Goal: Task Accomplishment & Management: Use online tool/utility

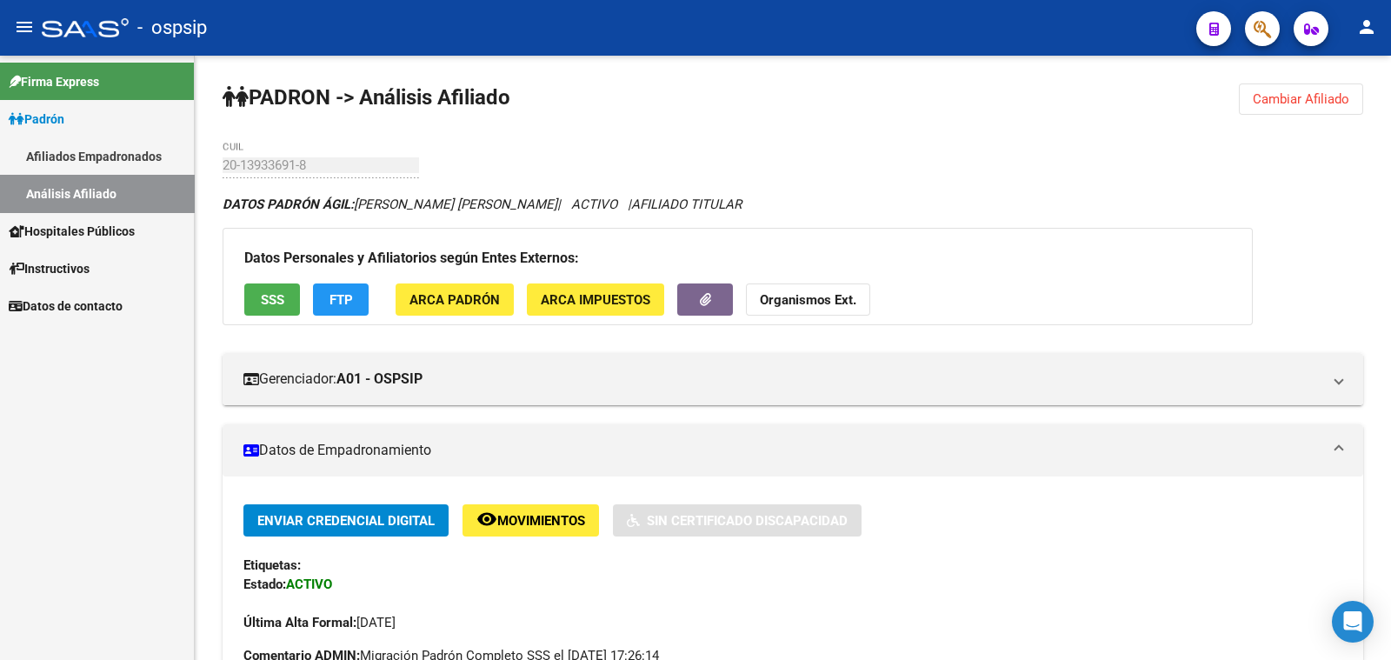
scroll to position [434, 0]
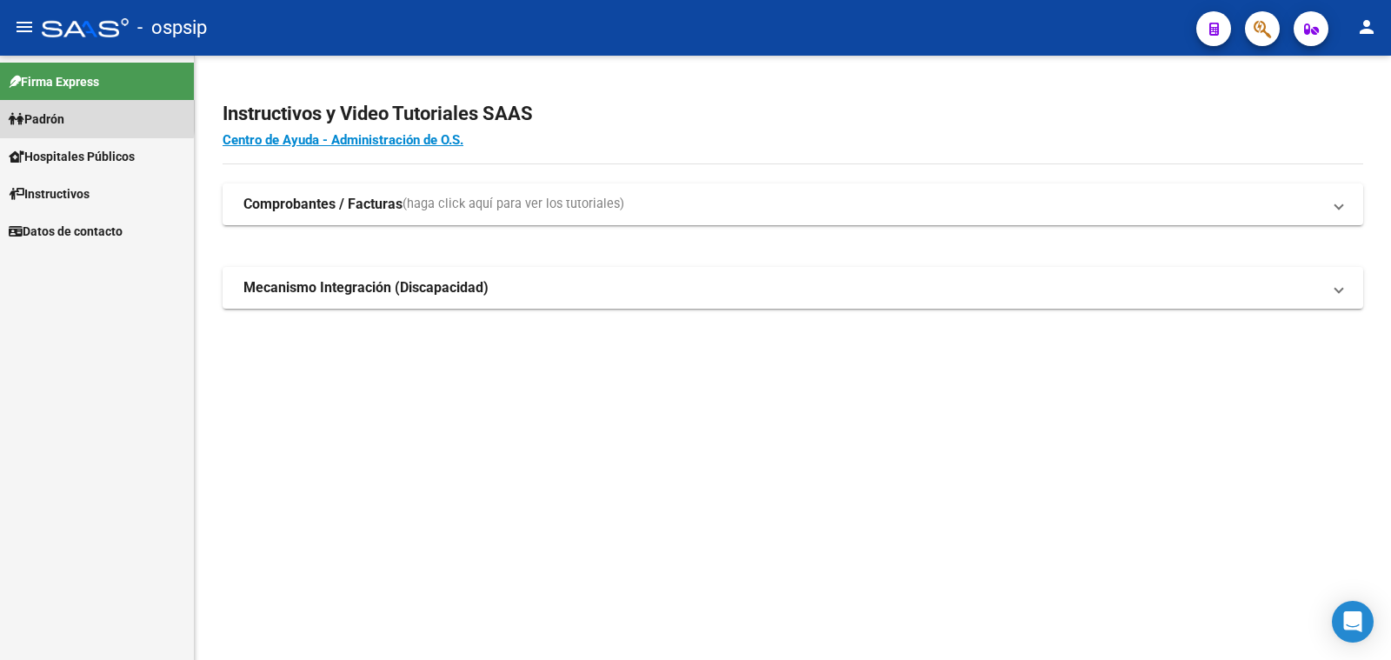
click at [44, 115] on span "Padrón" at bounding box center [37, 119] width 56 height 19
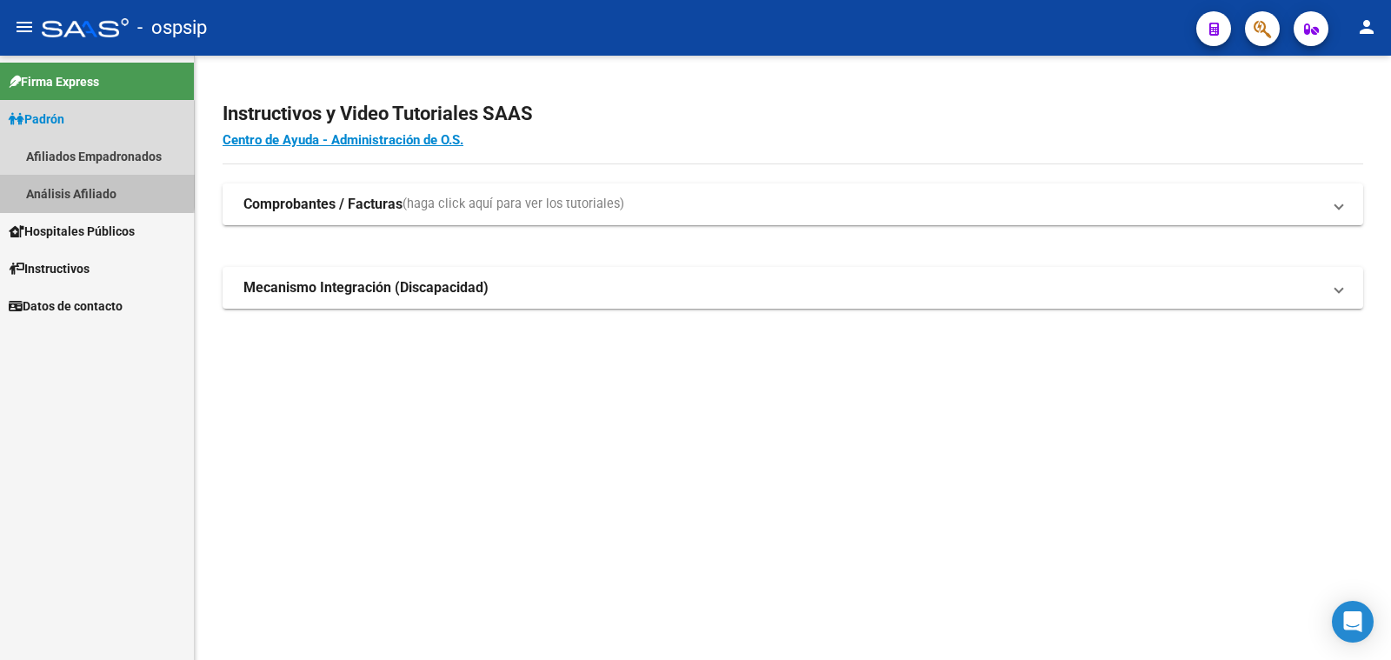
click at [86, 188] on link "Análisis Afiliado" at bounding box center [97, 193] width 194 height 37
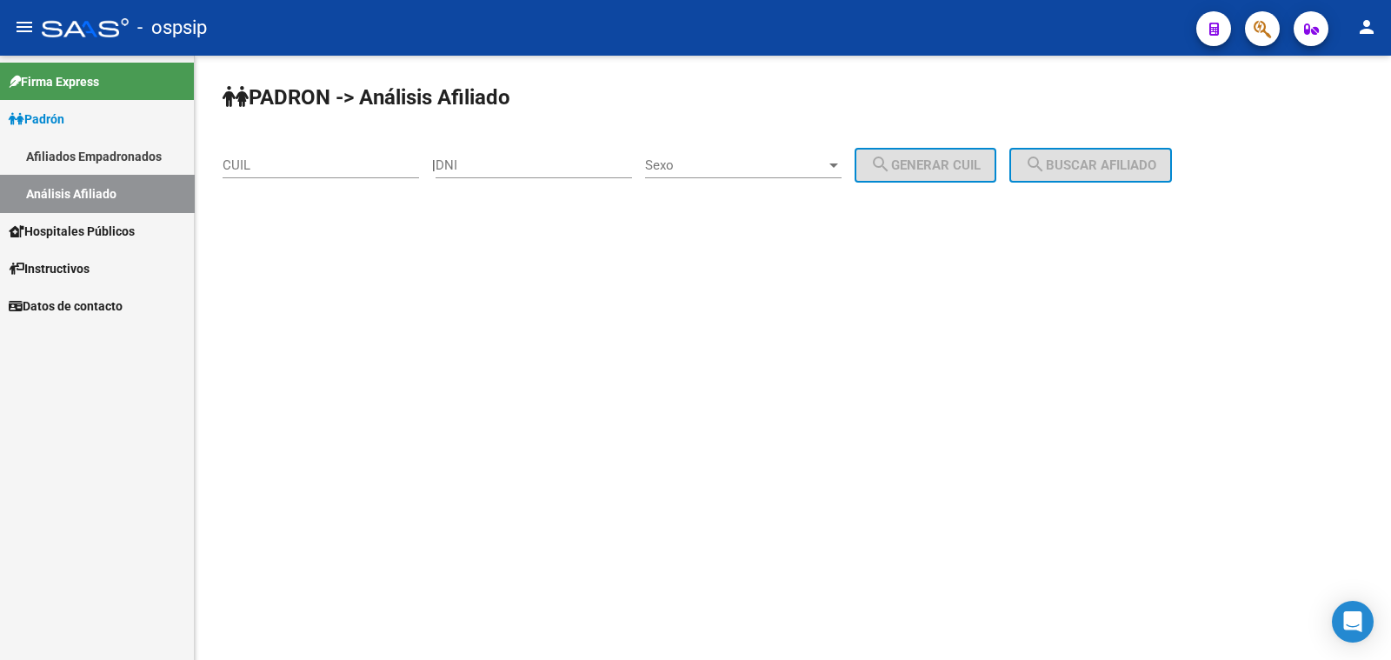
click at [523, 151] on div "DNI" at bounding box center [534, 159] width 196 height 37
type input "56571197"
click at [783, 160] on span "Sexo" at bounding box center [735, 165] width 181 height 16
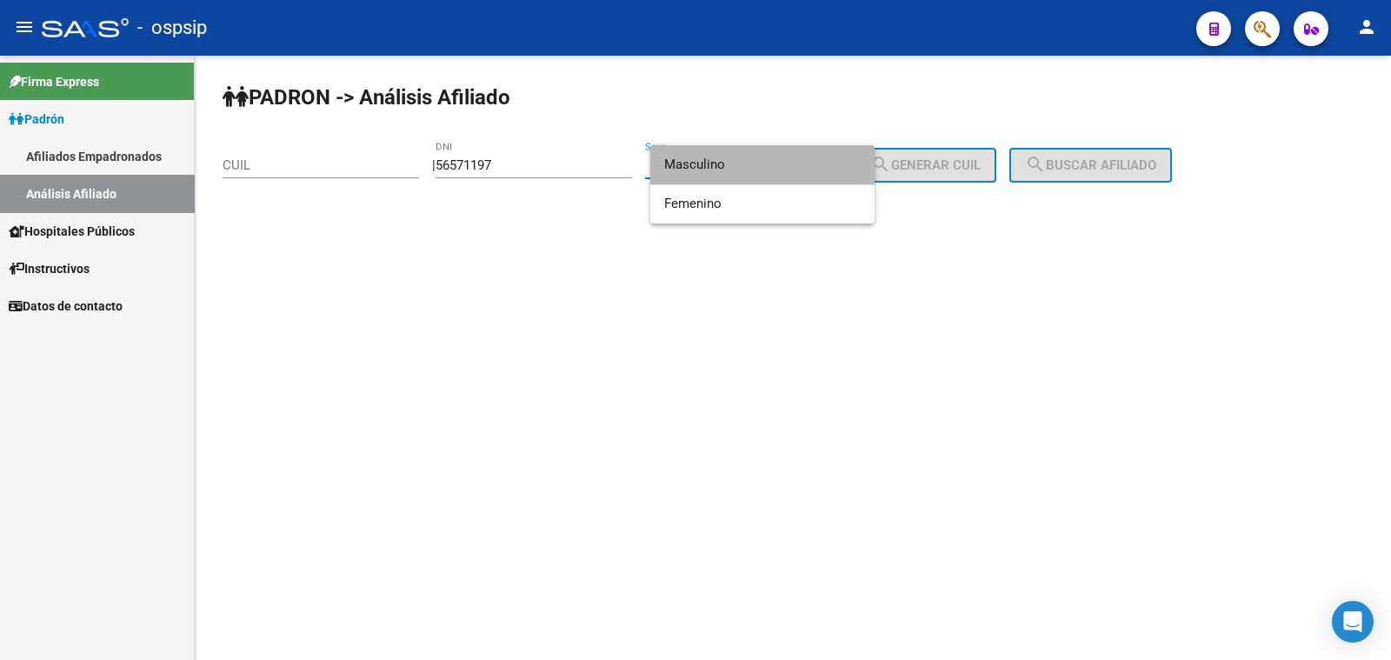
click at [783, 160] on span "Masculino" at bounding box center [762, 164] width 196 height 39
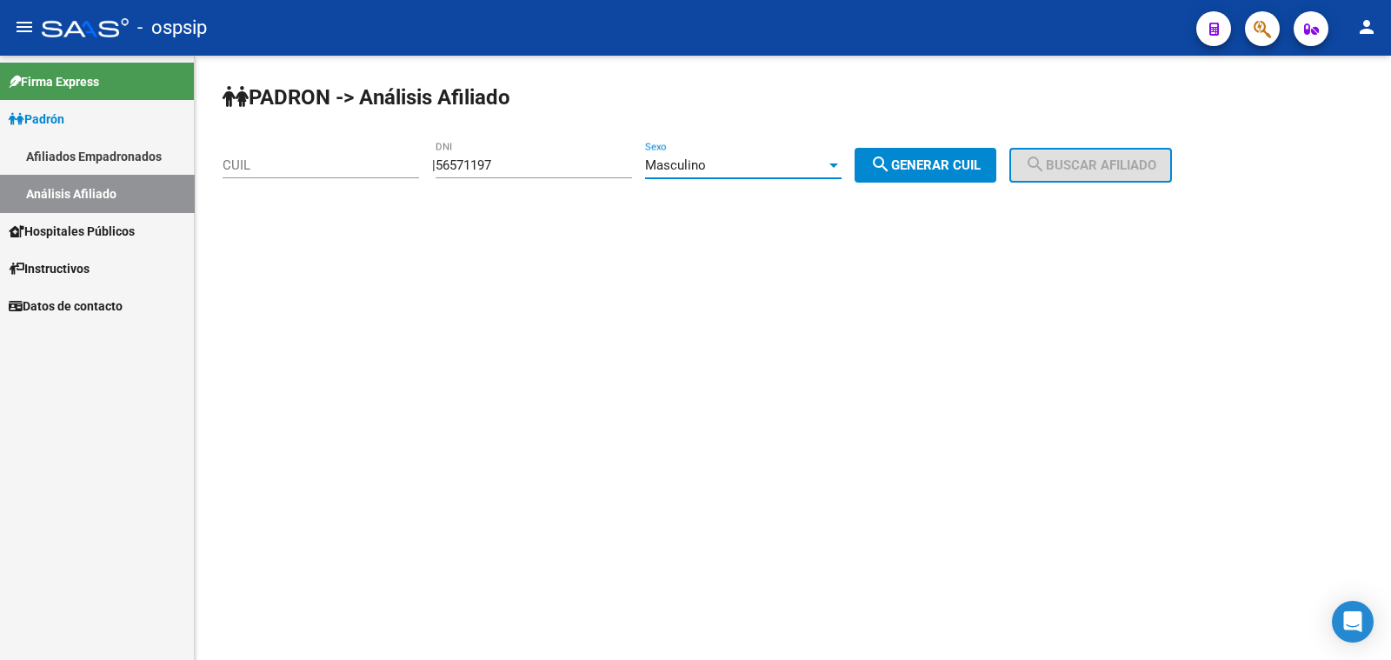
drag, startPoint x: 945, startPoint y: 164, endPoint x: 959, endPoint y: 158, distance: 15.2
click at [947, 164] on span "search Generar CUIL" at bounding box center [925, 165] width 110 height 16
type input "20-56571197-1"
click at [1078, 158] on span "search Buscar afiliado" at bounding box center [1090, 165] width 131 height 16
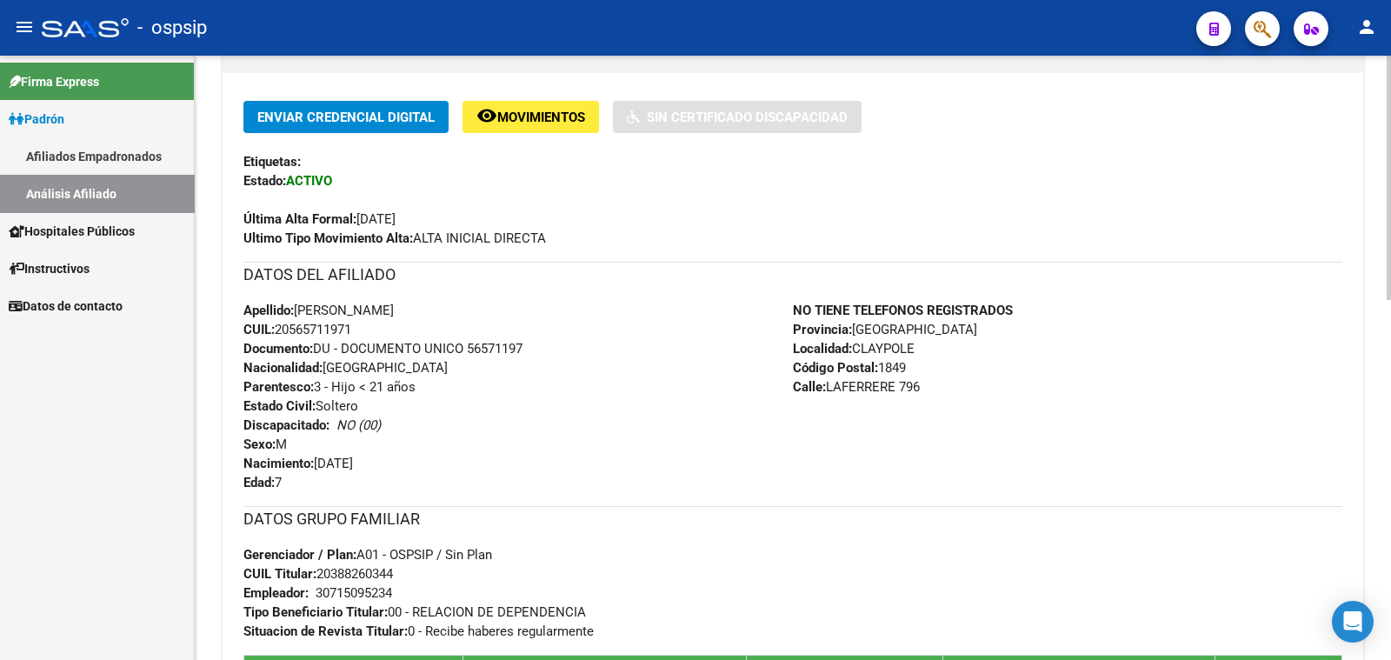
scroll to position [434, 0]
